Goal: Information Seeking & Learning: Learn about a topic

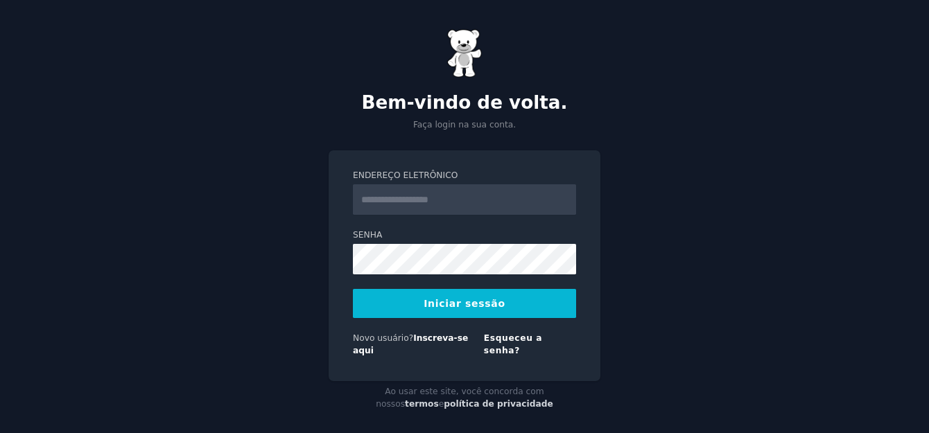
click at [443, 205] on input "Endereço eletrônico" at bounding box center [464, 199] width 223 height 31
click at [689, 191] on div "Bem-vindo de volta. Faça login na sua conta. Endereço eletrônico Senha Iniciar …" at bounding box center [464, 222] width 929 height 444
click at [445, 202] on input "Endereço eletrônico" at bounding box center [464, 199] width 223 height 31
type input "**********"
click at [542, 337] on link "Esqueceu a senha?" at bounding box center [513, 344] width 58 height 22
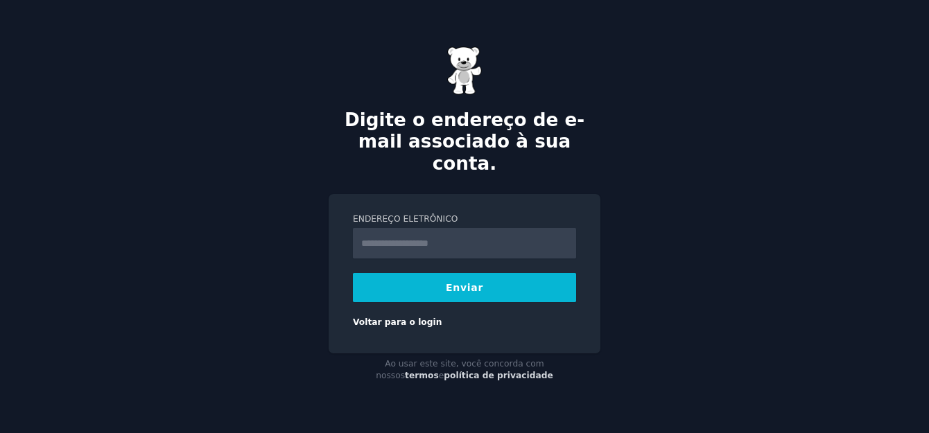
click at [433, 236] on input "Endereço eletrônico" at bounding box center [464, 243] width 223 height 31
click at [433, 231] on input "Endereço eletrônico" at bounding box center [464, 243] width 223 height 31
type input "**********"
click at [470, 279] on button "Enviar" at bounding box center [464, 287] width 223 height 29
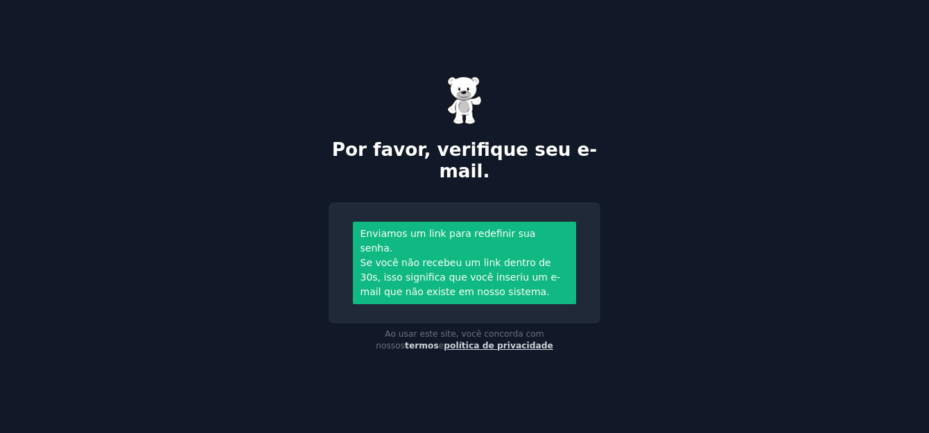
click at [549, 341] on link "política de privacidade" at bounding box center [499, 346] width 110 height 10
click at [463, 98] on img at bounding box center [464, 100] width 35 height 49
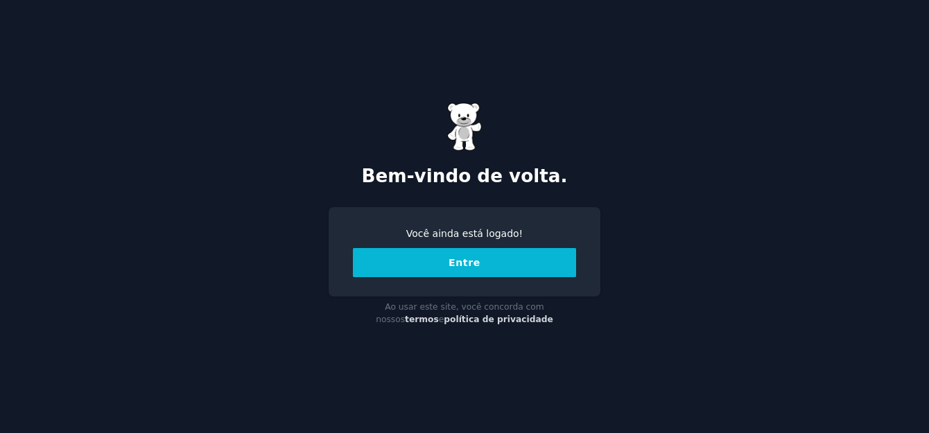
click at [466, 124] on img at bounding box center [464, 127] width 35 height 49
click at [478, 262] on button "Entre" at bounding box center [464, 262] width 223 height 29
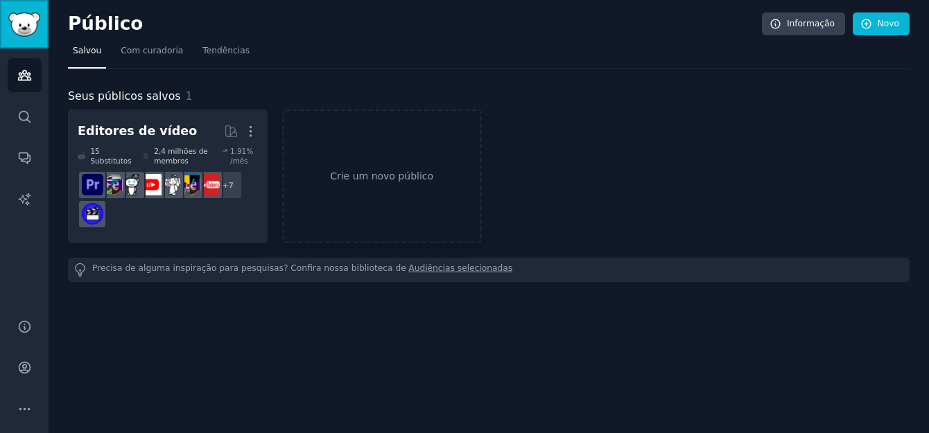
click at [22, 17] on img "Barra lateral" at bounding box center [24, 24] width 32 height 24
click at [19, 113] on icon "Barra lateral" at bounding box center [24, 116] width 11 height 11
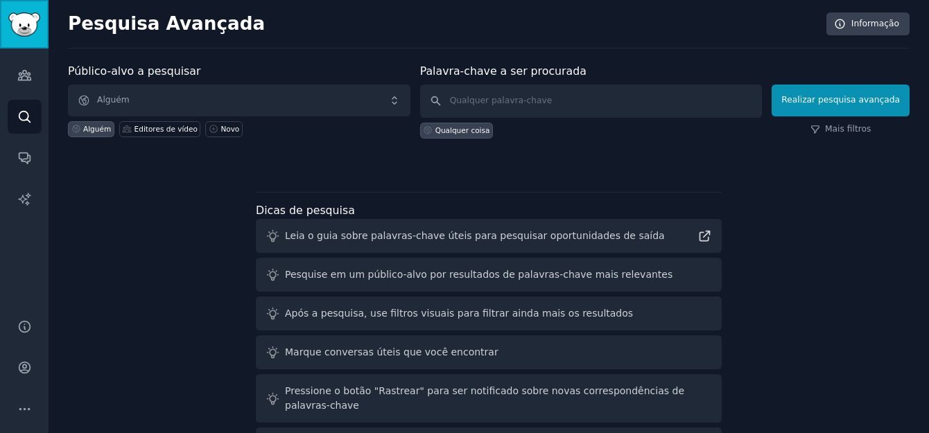
click at [22, 20] on img "Barra lateral" at bounding box center [24, 24] width 32 height 24
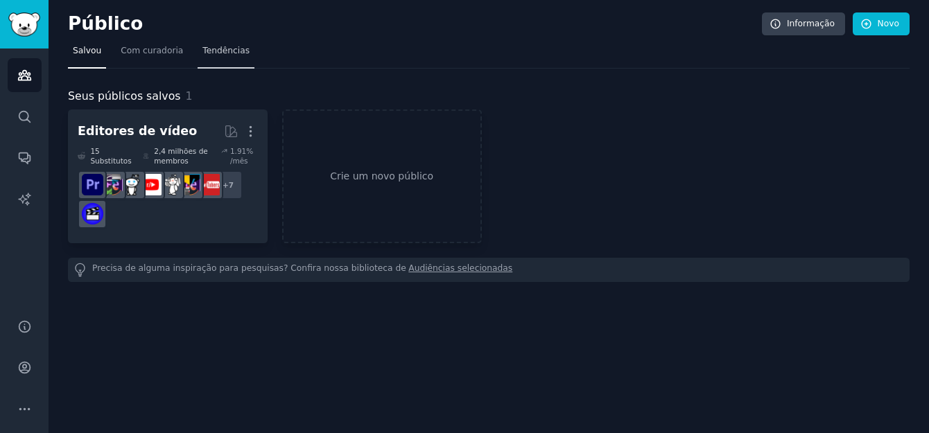
click at [202, 51] on span "Tendências" at bounding box center [225, 51] width 47 height 12
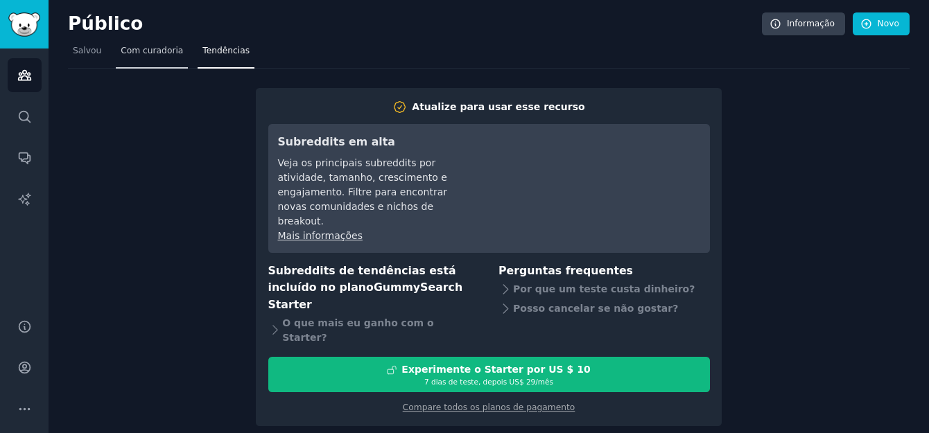
click at [169, 47] on span "Com curadoria" at bounding box center [152, 51] width 62 height 12
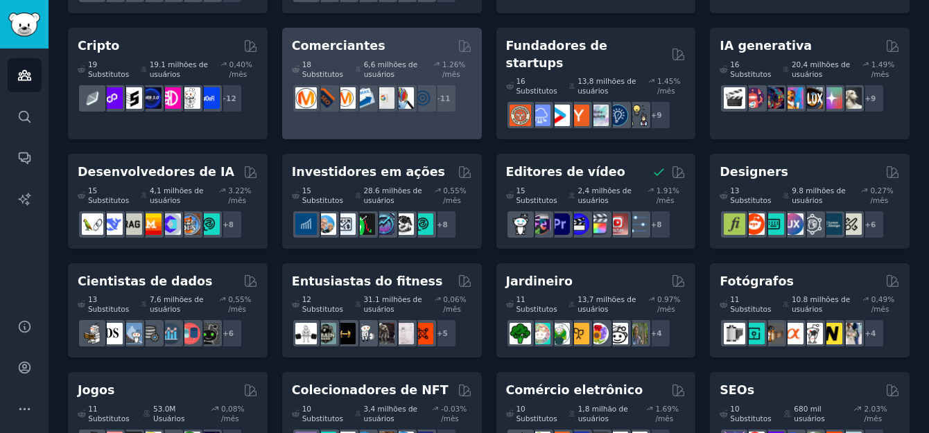
scroll to position [277, 0]
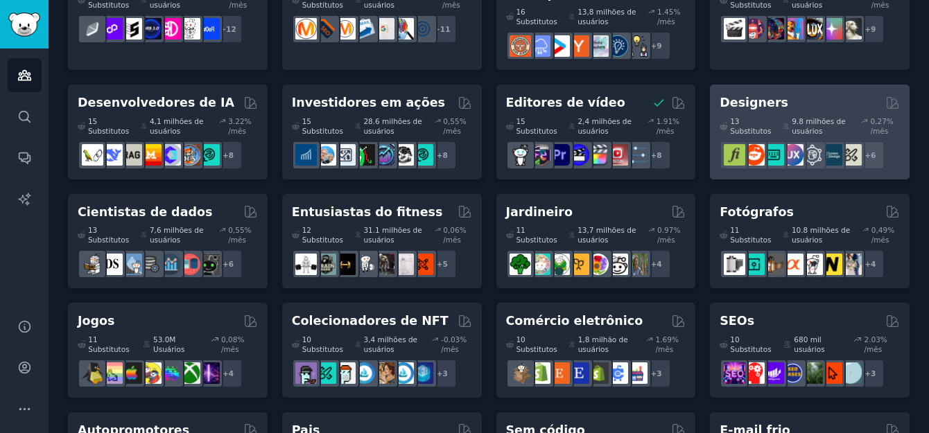
click at [783, 116] on div "9.8 milhões de usuários" at bounding box center [817, 125] width 69 height 19
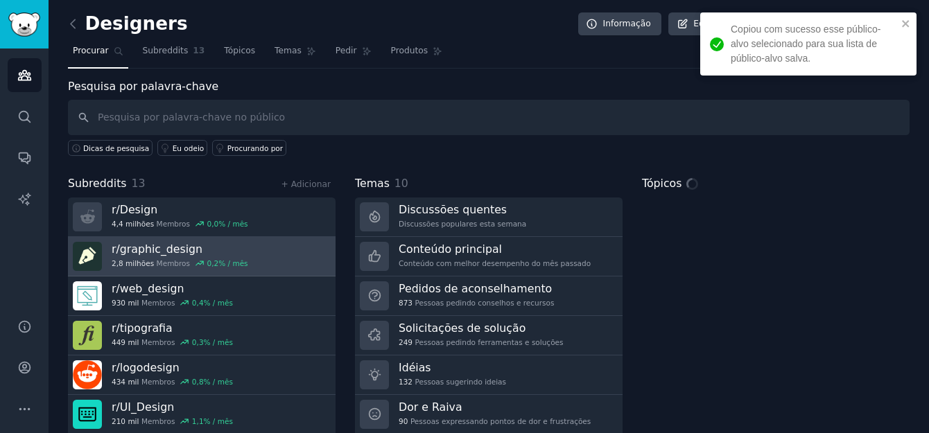
scroll to position [45, 0]
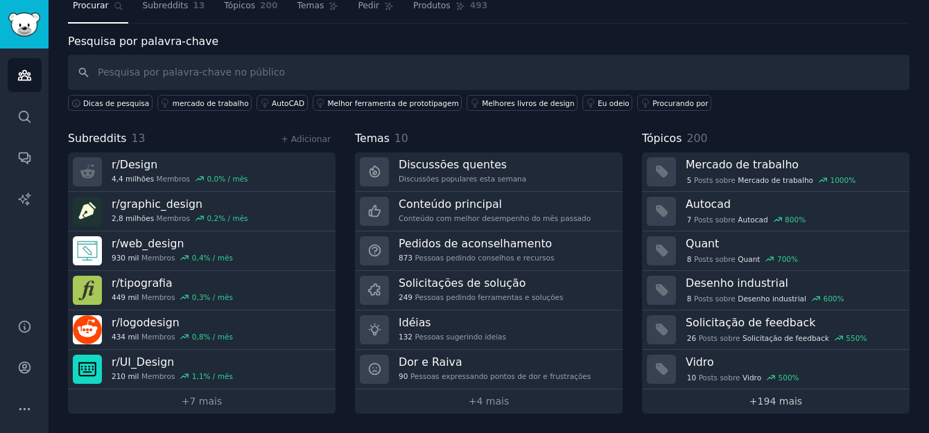
click at [777, 402] on font "194 mais" at bounding box center [780, 401] width 45 height 11
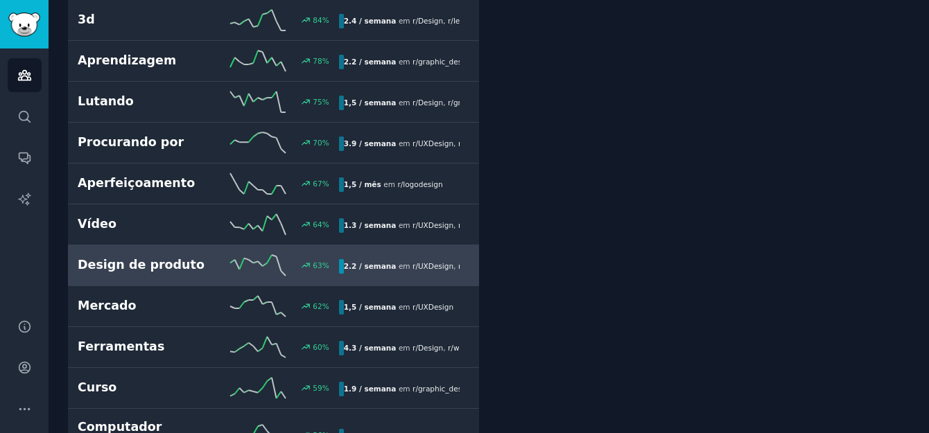
scroll to position [1778, 0]
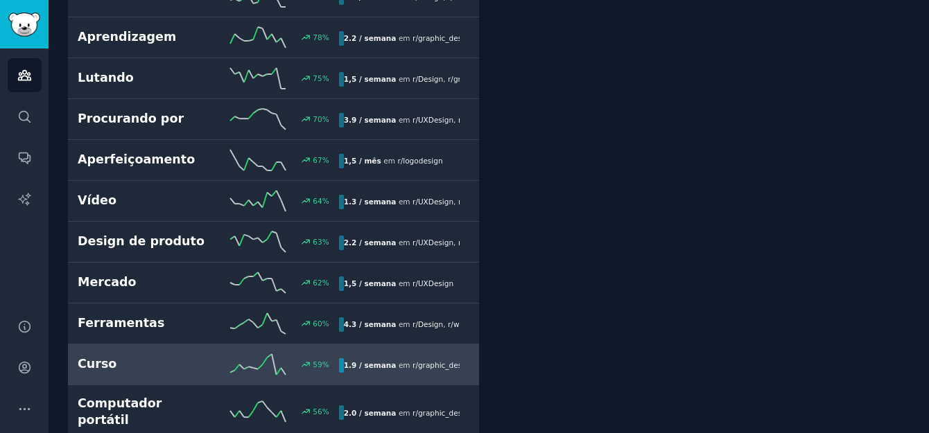
click at [114, 356] on h2 "Curso" at bounding box center [143, 364] width 130 height 17
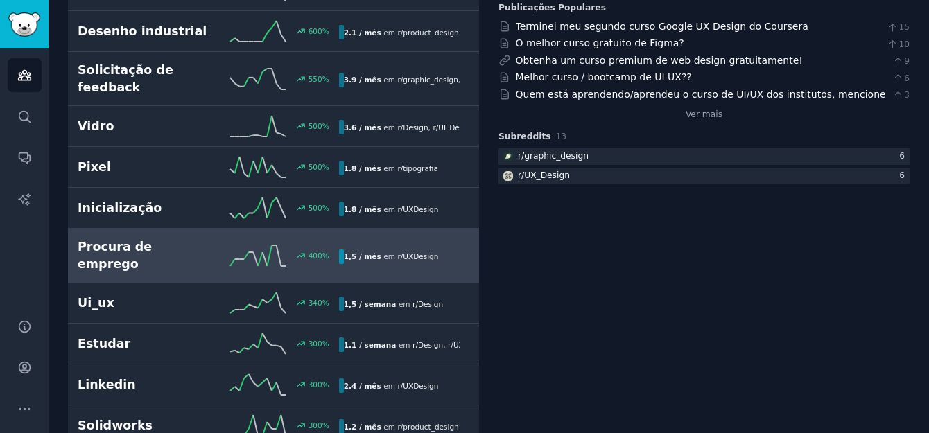
scroll to position [286, 0]
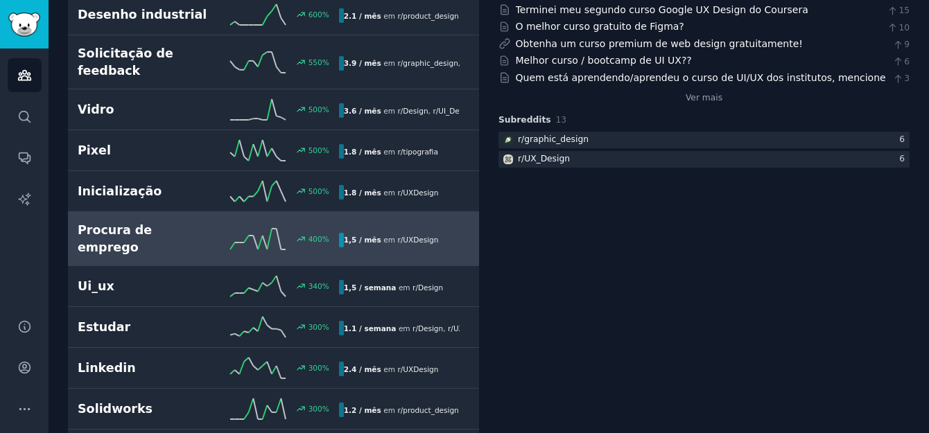
click at [162, 222] on h2 "Procura de emprego" at bounding box center [143, 239] width 130 height 34
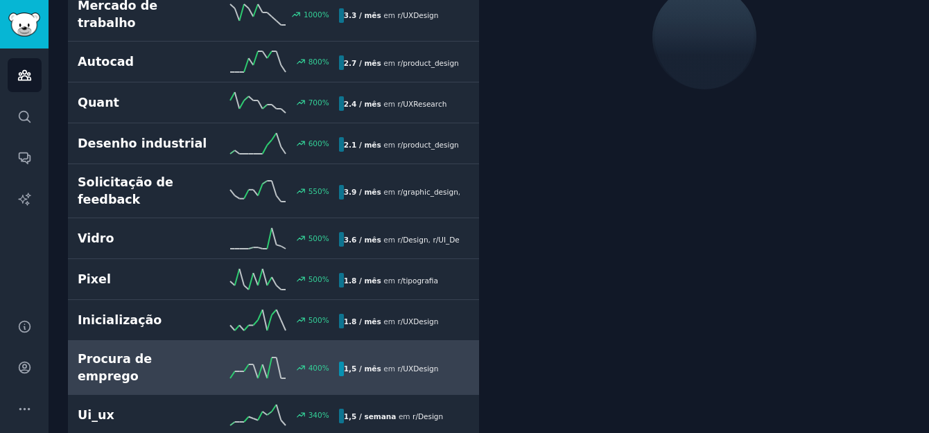
scroll to position [78, 0]
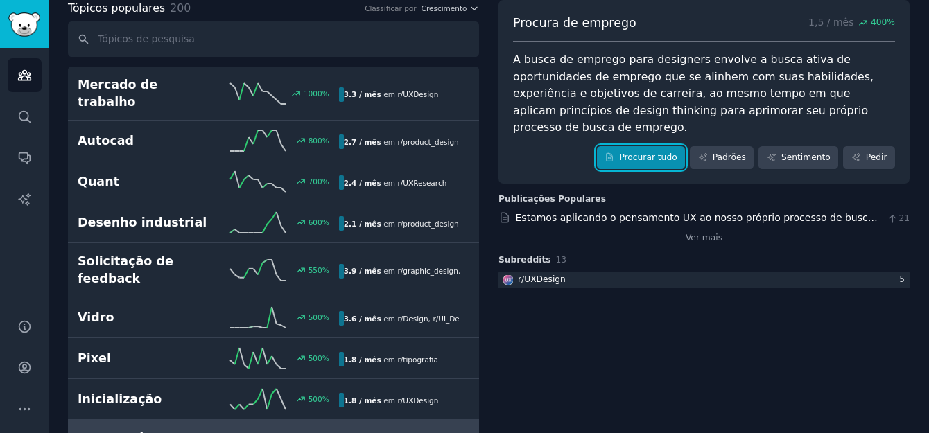
click at [675, 152] on font "Procurar tudo" at bounding box center [648, 158] width 58 height 12
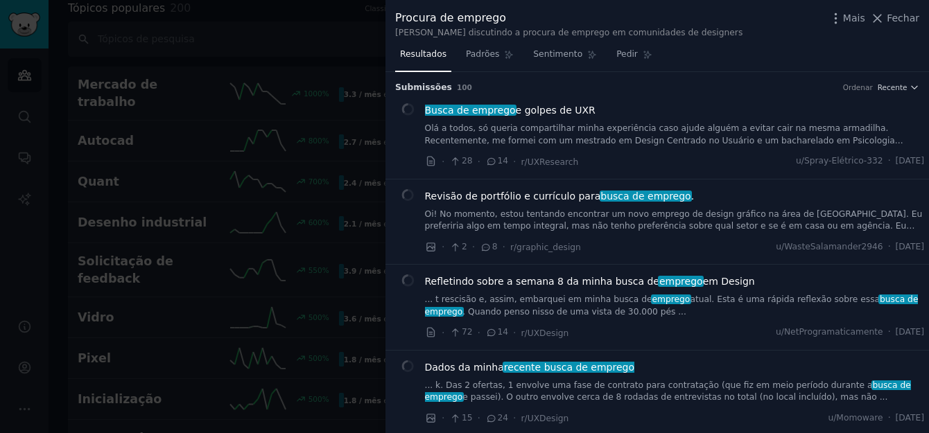
scroll to position [139, 0]
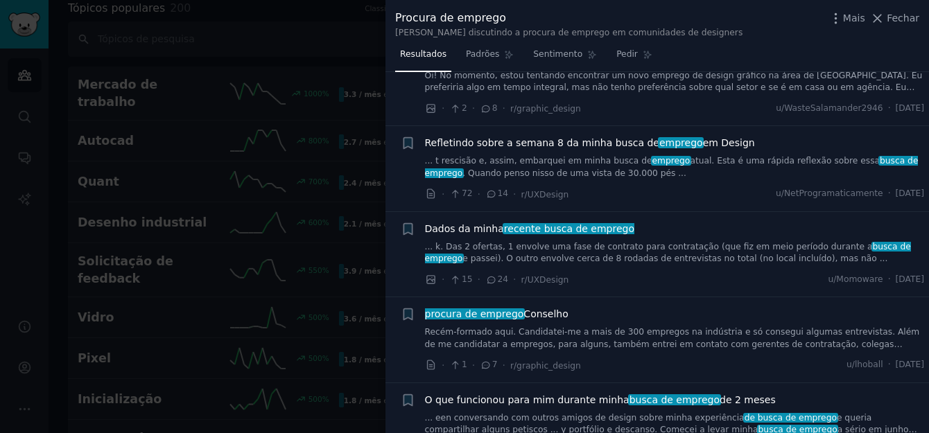
drag, startPoint x: 702, startPoint y: 106, endPoint x: 706, endPoint y: 43, distance: 63.2
click at [706, 43] on div "Procura de emprego Pessoas discutindo a procura de emprego em comunidades de de…" at bounding box center [657, 22] width 544 height 44
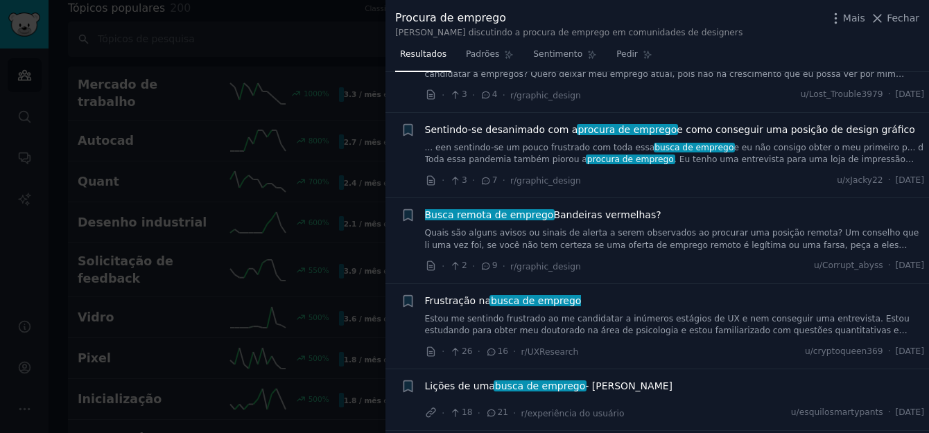
scroll to position [6725, 0]
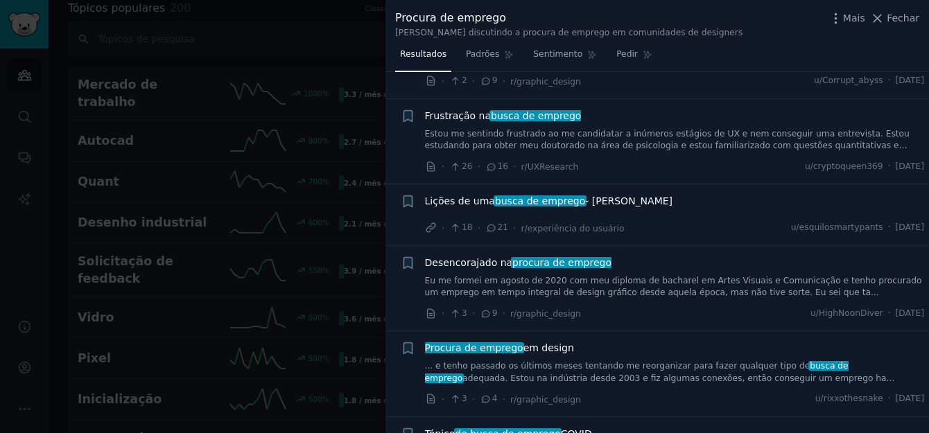
click at [341, 35] on div at bounding box center [464, 216] width 929 height 433
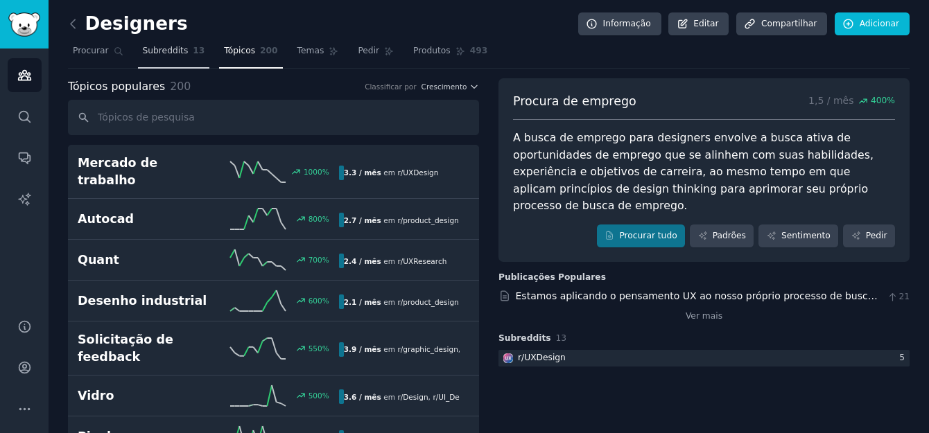
click at [177, 49] on span "Subreddits" at bounding box center [166, 51] width 46 height 12
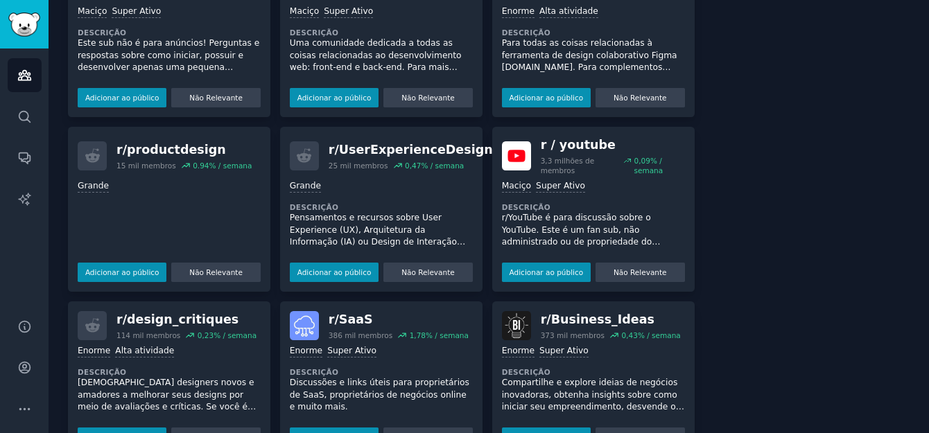
scroll to position [759, 0]
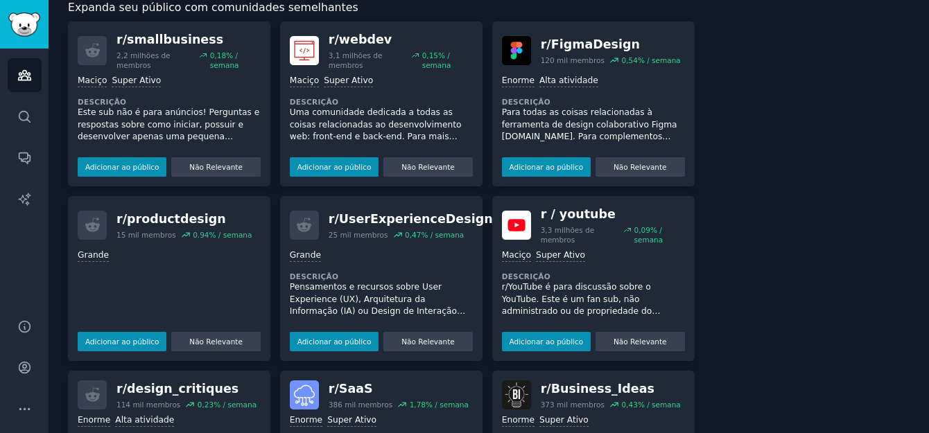
drag, startPoint x: 539, startPoint y: 244, endPoint x: 519, endPoint y: 228, distance: 25.7
click at [541, 244] on div "3,3 milhões de membros" at bounding box center [580, 234] width 78 height 19
click at [516, 227] on img at bounding box center [516, 225] width 29 height 29
click at [539, 295] on p "r/YouTube é para discussão sobre o YouTube. Este é um fan sub, não administrado…" at bounding box center [593, 299] width 183 height 37
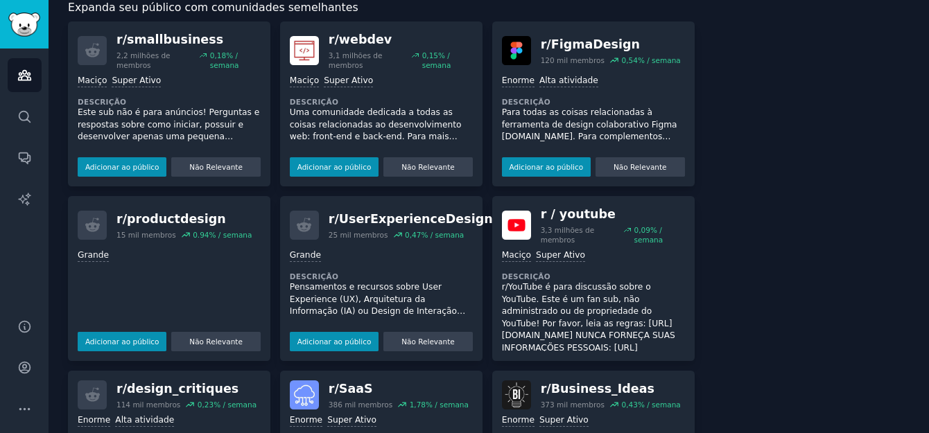
click at [558, 281] on dt "Descrição" at bounding box center [593, 277] width 183 height 10
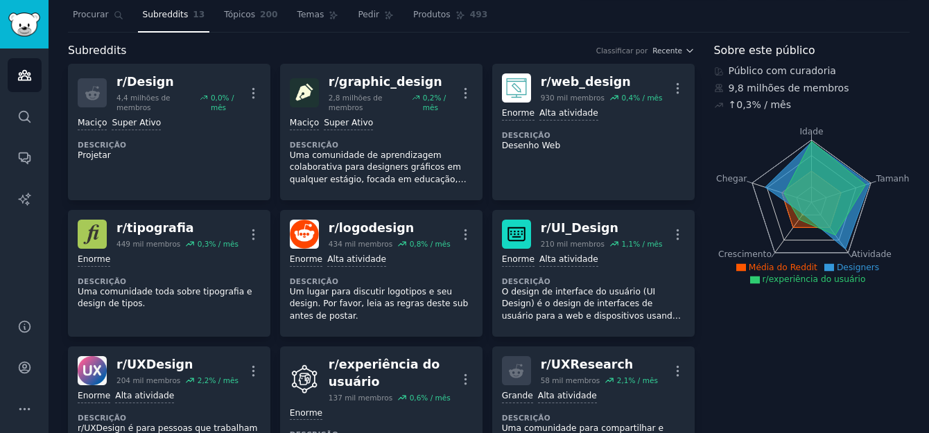
scroll to position [0, 0]
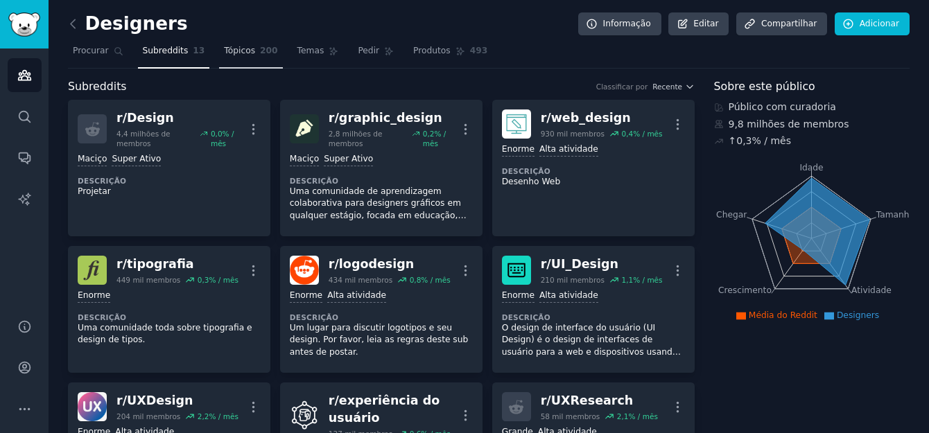
click at [232, 48] on span "Tópicos" at bounding box center [239, 51] width 31 height 12
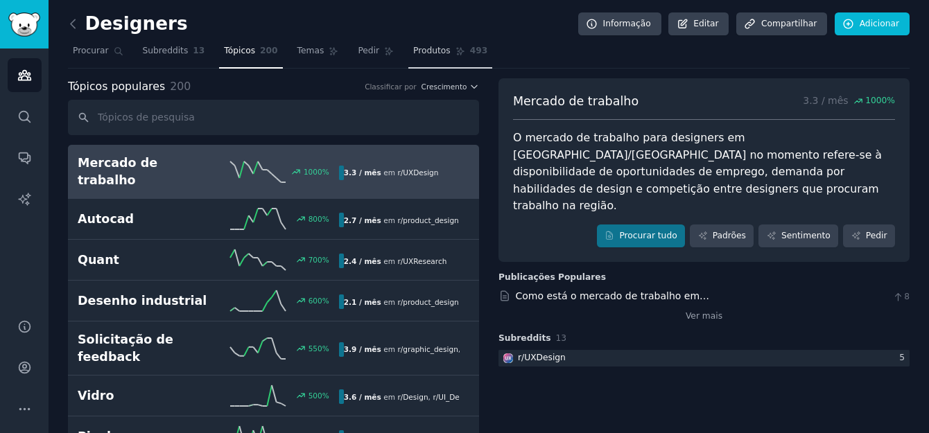
click at [413, 53] on span "Produtos" at bounding box center [431, 51] width 37 height 12
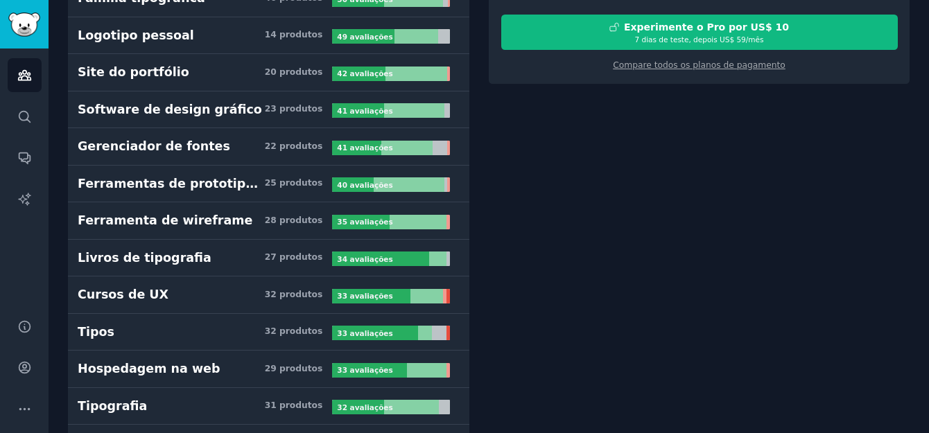
scroll to position [347, 0]
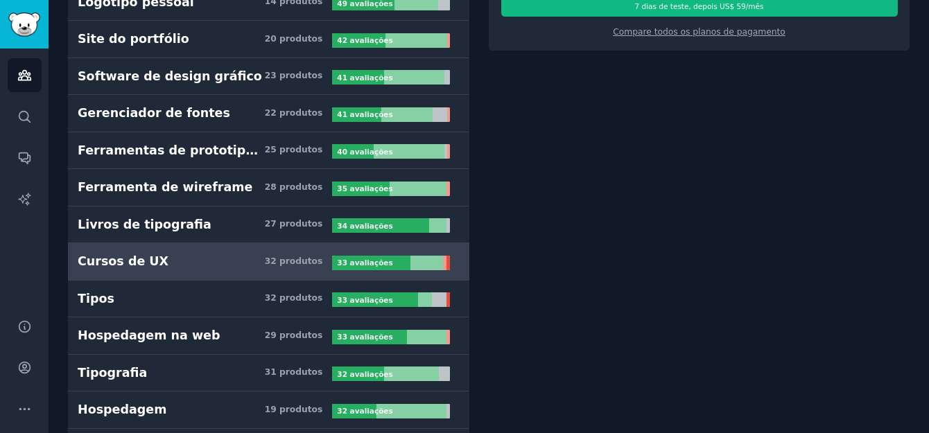
click at [164, 266] on h3 "Cursos de UX 32 produtos" at bounding box center [205, 261] width 254 height 17
click at [130, 264] on div "Cursos de UX" at bounding box center [123, 261] width 91 height 17
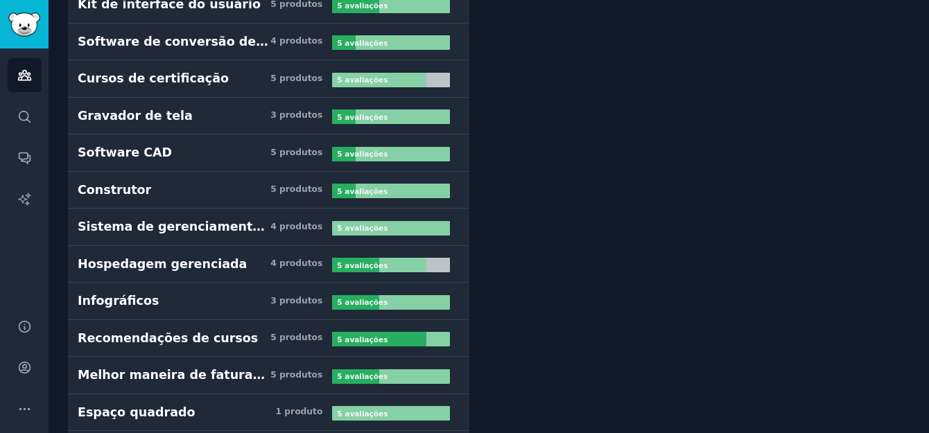
scroll to position [6032, 0]
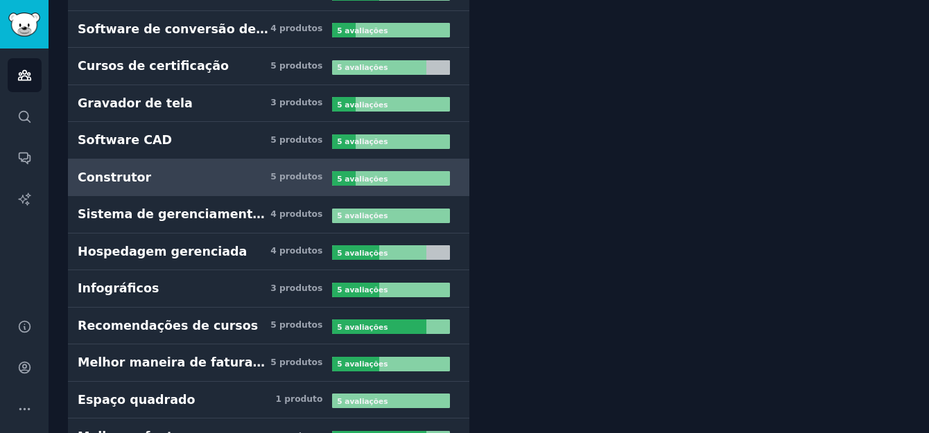
click at [123, 179] on div "Construtor" at bounding box center [114, 177] width 73 height 17
click at [143, 180] on h3 "Construtor 5 produtos" at bounding box center [205, 177] width 254 height 17
click at [337, 175] on b "5 avaliações" at bounding box center [362, 179] width 51 height 8
click at [315, 172] on div "5 produtos" at bounding box center [296, 177] width 52 height 12
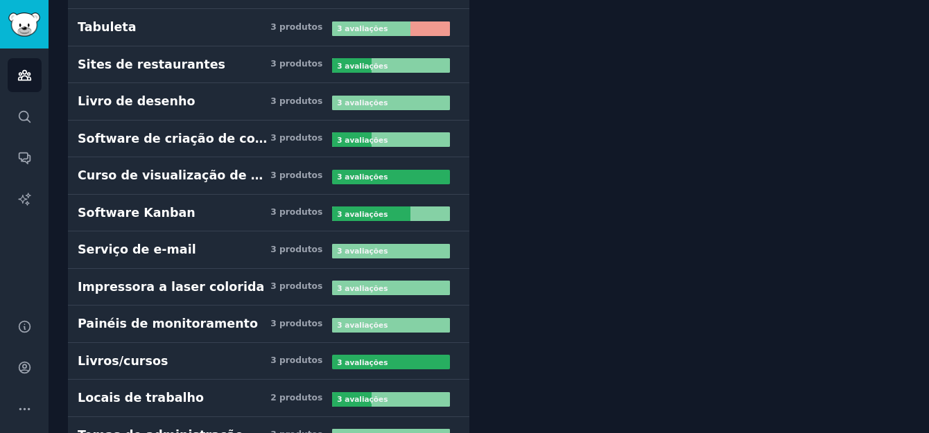
scroll to position [8736, 0]
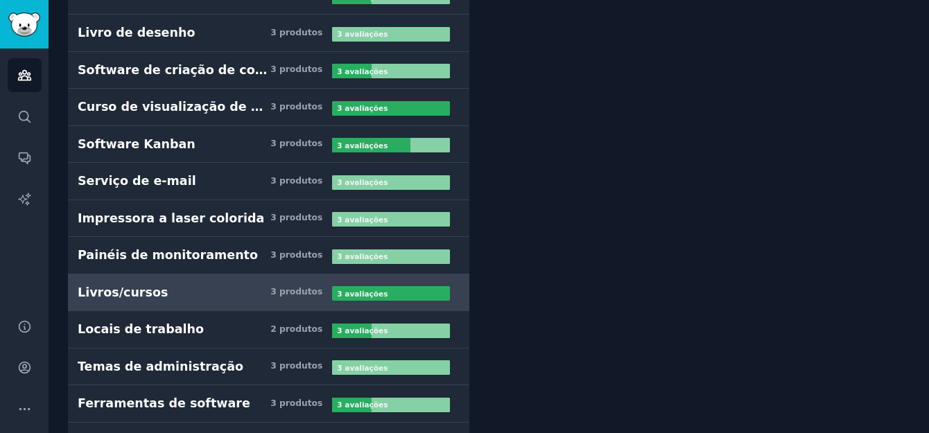
click at [166, 290] on h3 "Livros/cursos 3 produtos" at bounding box center [205, 292] width 254 height 17
click at [142, 294] on div "Livros/cursos" at bounding box center [123, 292] width 90 height 17
click at [336, 288] on div "3 avaliações" at bounding box center [363, 293] width 63 height 15
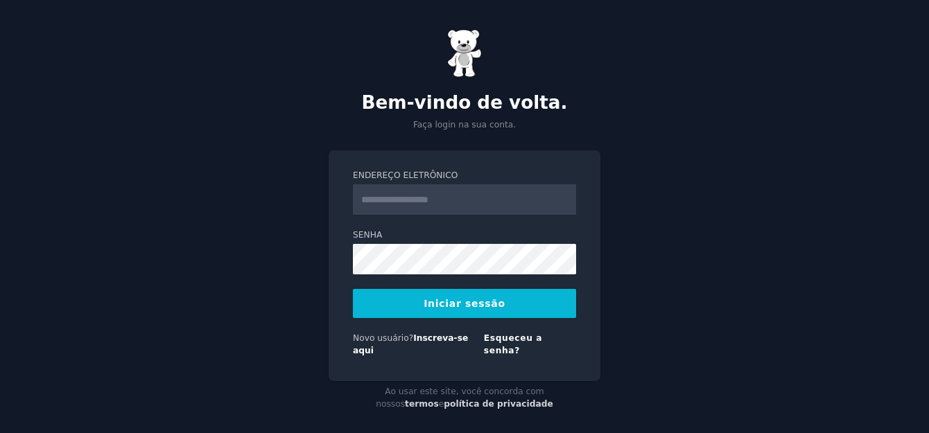
click at [414, 198] on input "Endereço eletrônico" at bounding box center [464, 199] width 223 height 31
type input "**********"
click at [514, 302] on button "Iniciar sessão" at bounding box center [464, 303] width 223 height 29
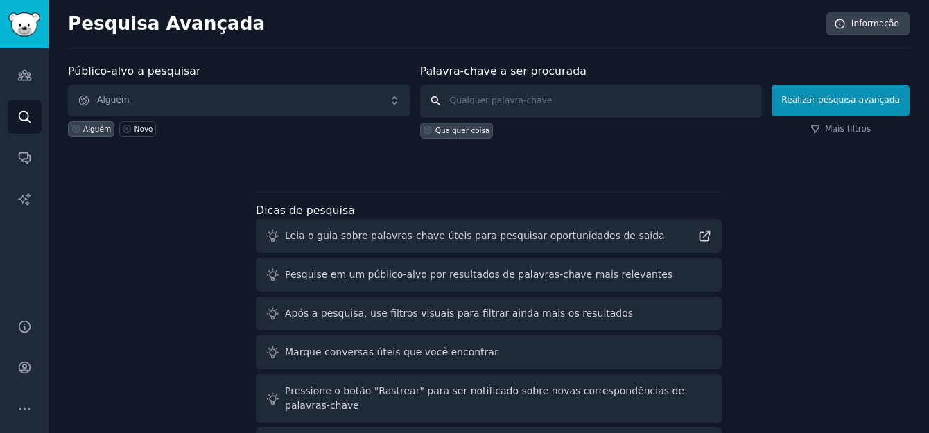
click at [512, 102] on input "text" at bounding box center [591, 101] width 342 height 33
click at [498, 103] on input "text" at bounding box center [591, 101] width 342 height 33
click at [703, 236] on icon at bounding box center [705, 237] width 10 height 10
click at [514, 96] on input "text" at bounding box center [591, 101] width 342 height 33
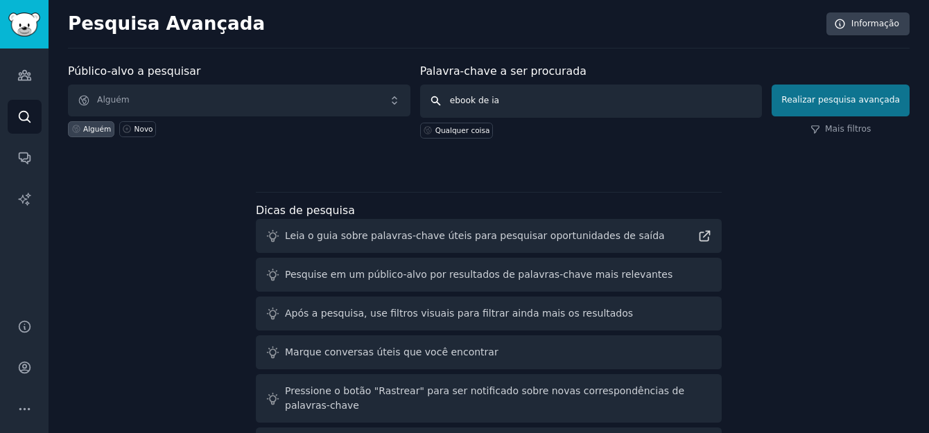
type input "ebook de ia"
click at [811, 93] on button "Realizar pesquisa avançada" at bounding box center [841, 101] width 138 height 32
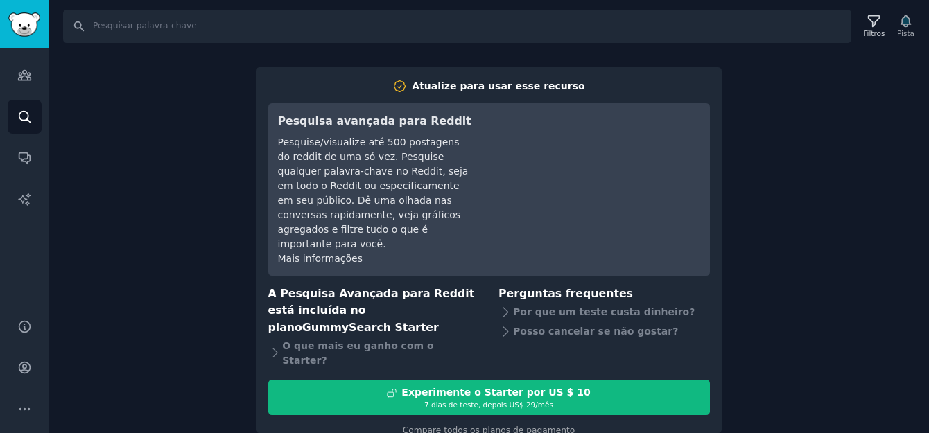
click at [148, 207] on div "Procurar Filtros Pista Atualize para usar esse recurso Pesquisa avançada para R…" at bounding box center [489, 216] width 880 height 433
click at [881, 22] on icon at bounding box center [874, 21] width 15 height 15
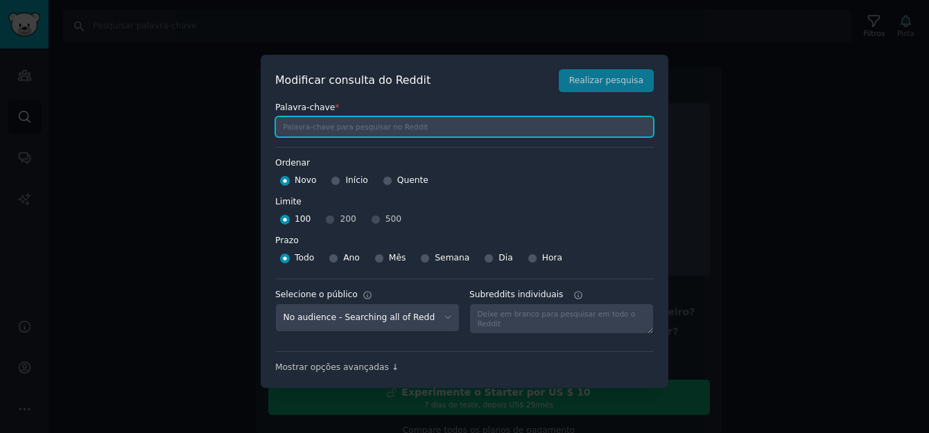
click at [345, 128] on input "text" at bounding box center [464, 126] width 379 height 21
type input "ebook cursos ia"
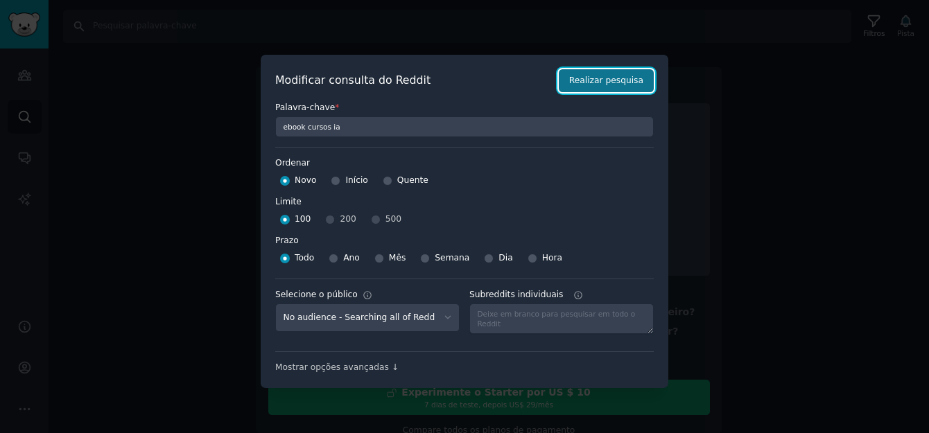
click at [600, 79] on button "Realizar pesquisa" at bounding box center [606, 81] width 95 height 24
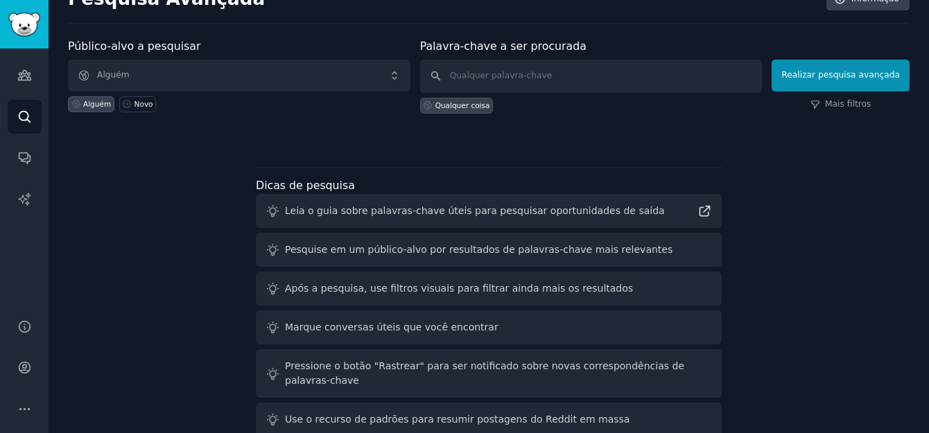
scroll to position [38, 0]
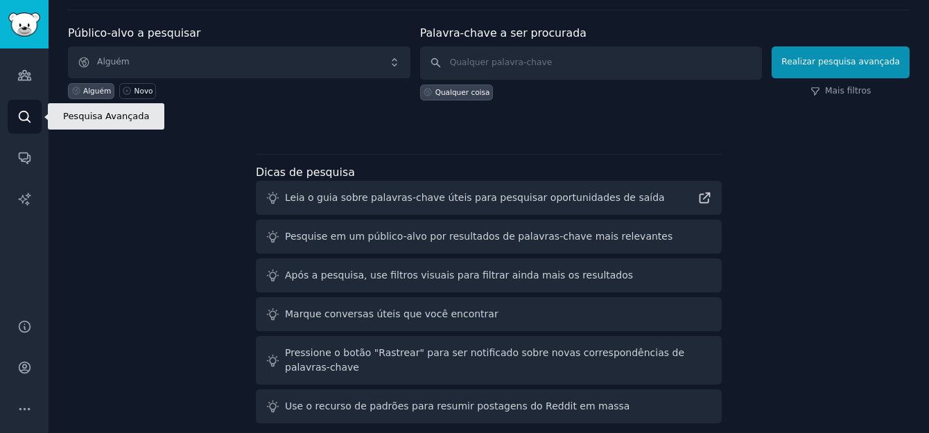
click at [24, 124] on link "Procurar" at bounding box center [25, 117] width 34 height 34
click at [24, 121] on icon "Barra lateral" at bounding box center [24, 116] width 11 height 11
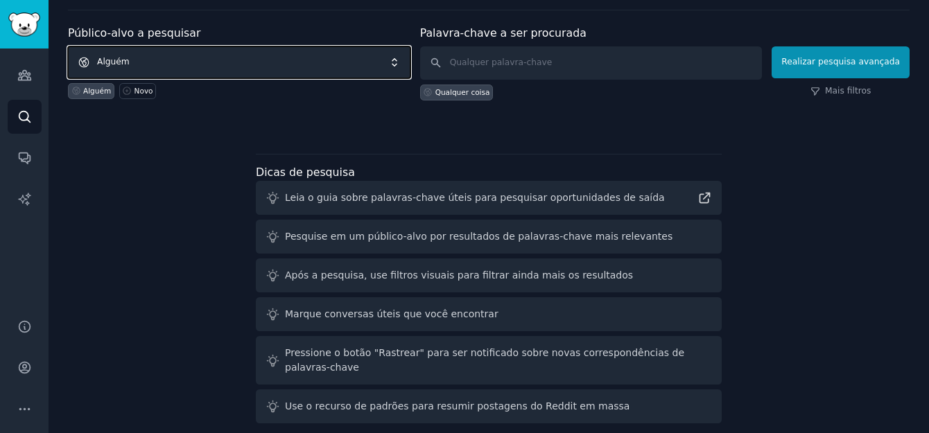
click at [157, 59] on span "Alguém" at bounding box center [239, 62] width 342 height 32
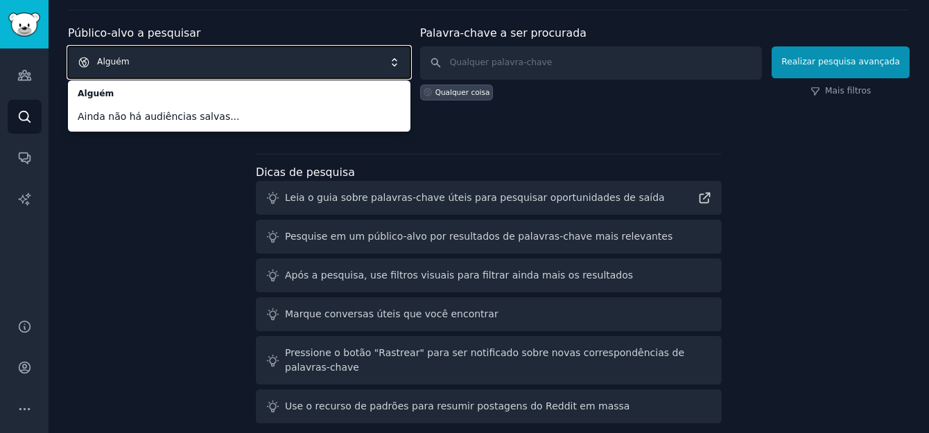
click at [183, 55] on span "Alguém" at bounding box center [239, 62] width 342 height 32
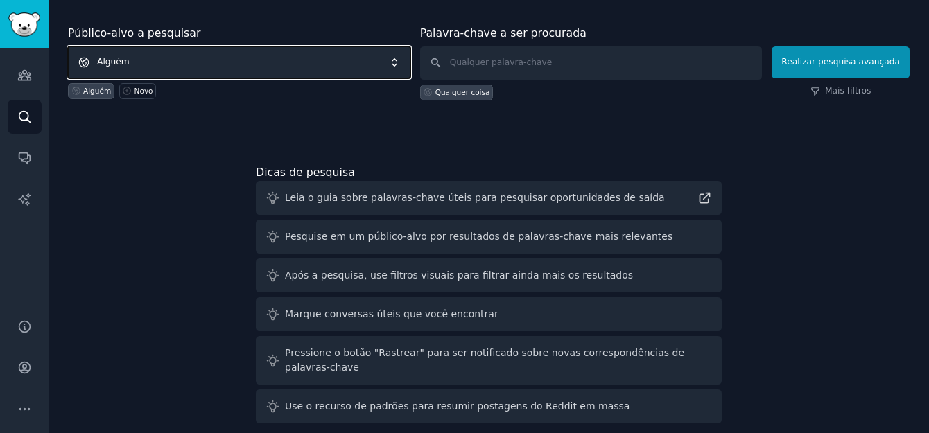
click at [400, 64] on span "Alguém" at bounding box center [239, 62] width 342 height 32
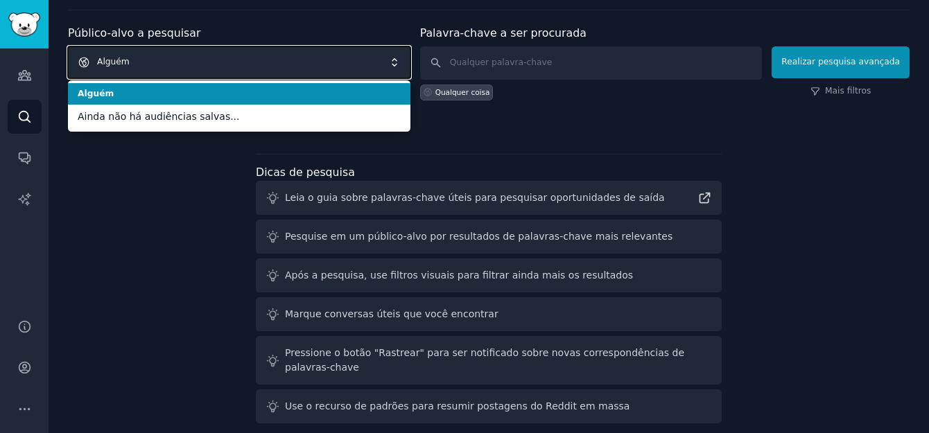
click at [400, 64] on span "Alguém" at bounding box center [239, 62] width 342 height 32
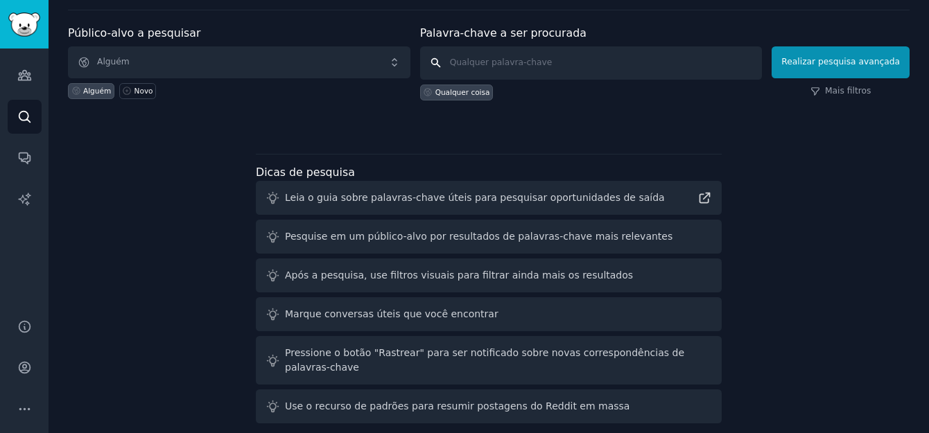
click at [483, 60] on input "text" at bounding box center [591, 62] width 342 height 33
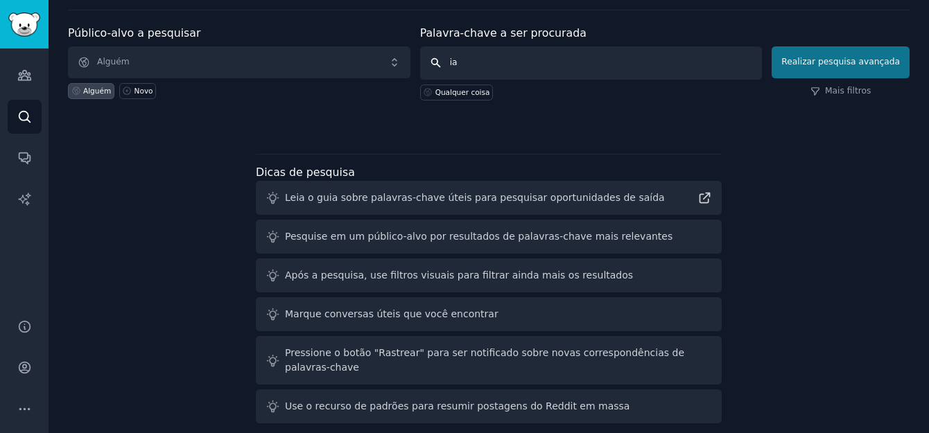
type input "ia"
click at [795, 62] on button "Realizar pesquisa avançada" at bounding box center [841, 62] width 138 height 32
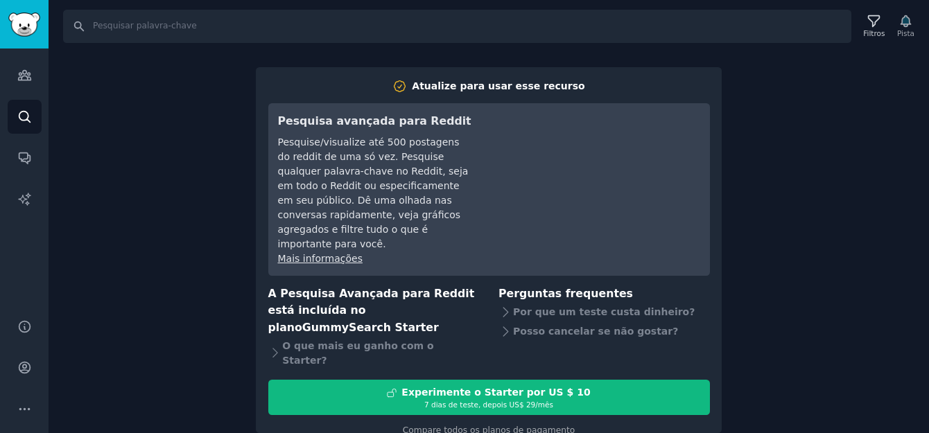
drag, startPoint x: 377, startPoint y: 392, endPoint x: 226, endPoint y: 333, distance: 162.5
click at [372, 415] on div "Compare todos os planos de pagamento" at bounding box center [489, 426] width 442 height 22
click at [10, 28] on img "Barra lateral" at bounding box center [24, 24] width 32 height 24
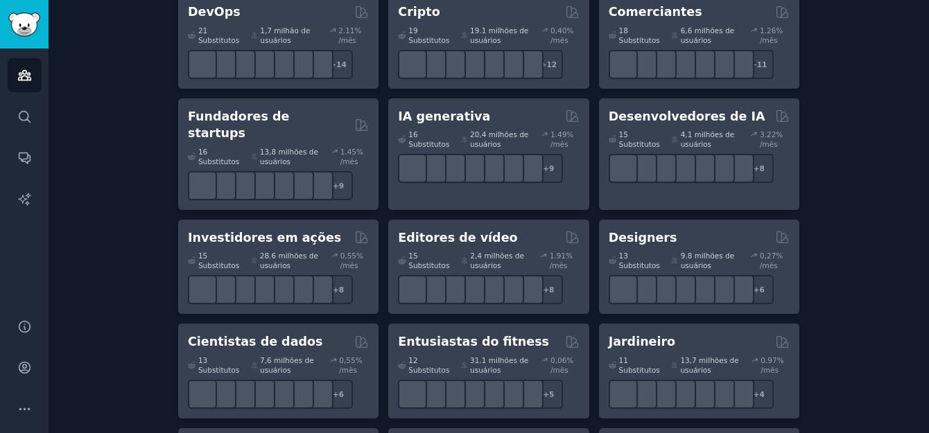
scroll to position [416, 0]
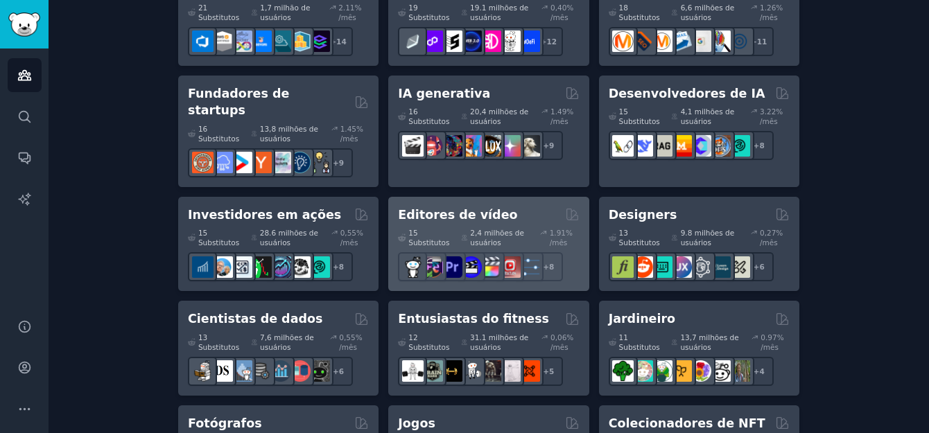
click at [470, 228] on font "2,4 milhões de usuários" at bounding box center [500, 237] width 60 height 19
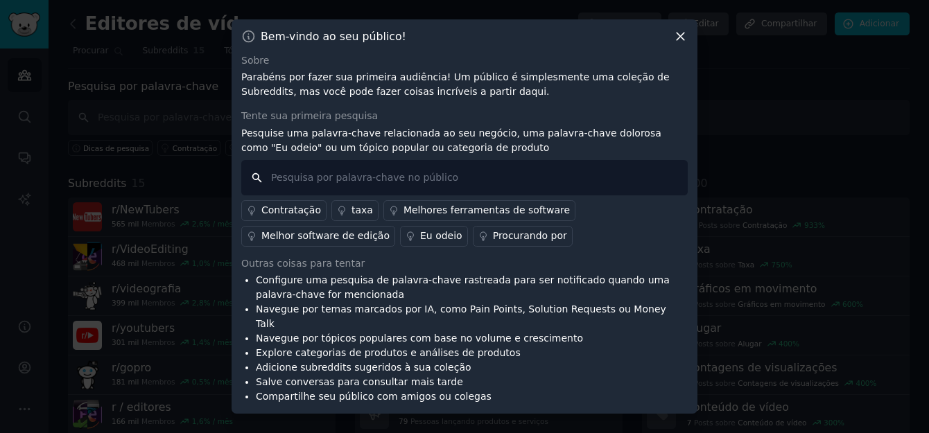
click at [313, 190] on input "text" at bounding box center [464, 177] width 446 height 35
click at [678, 43] on icon at bounding box center [680, 36] width 15 height 15
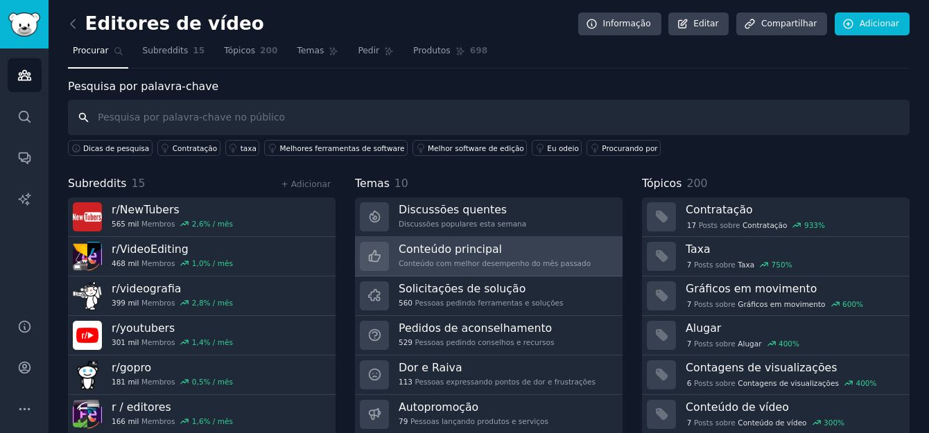
scroll to position [45, 0]
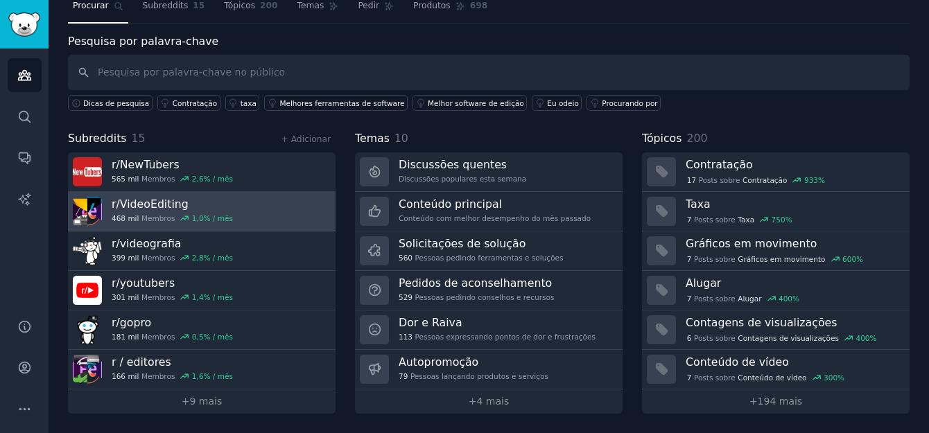
click at [164, 204] on h3 "r/ VideoEditing" at bounding box center [172, 204] width 121 height 15
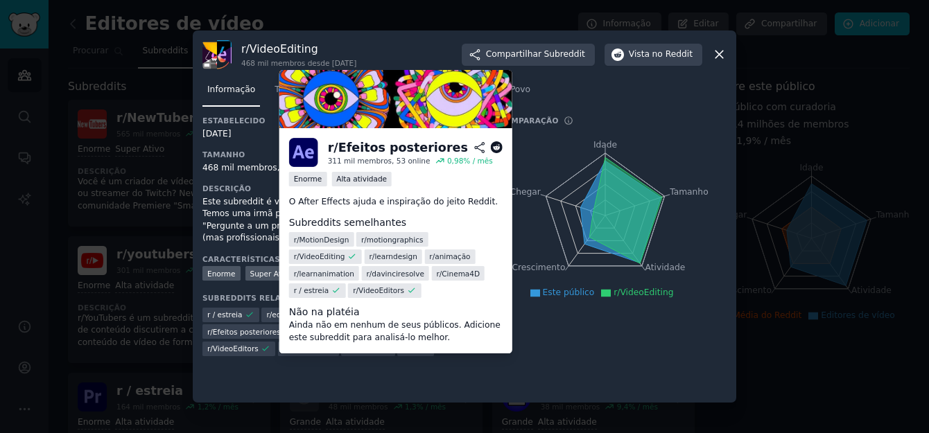
click at [324, 241] on span "r/ MotionDesign" at bounding box center [321, 240] width 55 height 10
click at [376, 241] on span "r/ motiongraphics" at bounding box center [392, 240] width 62 height 10
click at [436, 273] on span "r/ Cinema4D" at bounding box center [458, 274] width 44 height 10
click at [300, 146] on img at bounding box center [303, 152] width 29 height 29
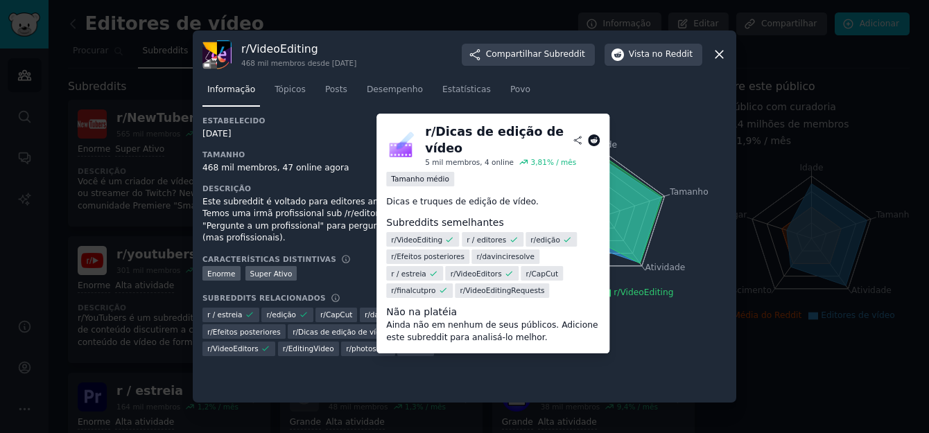
click at [347, 327] on span "r/Dicas de edição de vídeo" at bounding box center [341, 332] width 97 height 10
click at [447, 242] on icon at bounding box center [450, 240] width 10 height 10
click at [539, 241] on span "r/edição" at bounding box center [545, 240] width 30 height 10
click at [400, 144] on img at bounding box center [400, 144] width 29 height 29
click at [594, 135] on icon at bounding box center [594, 141] width 12 height 12
